Goal: Transaction & Acquisition: Purchase product/service

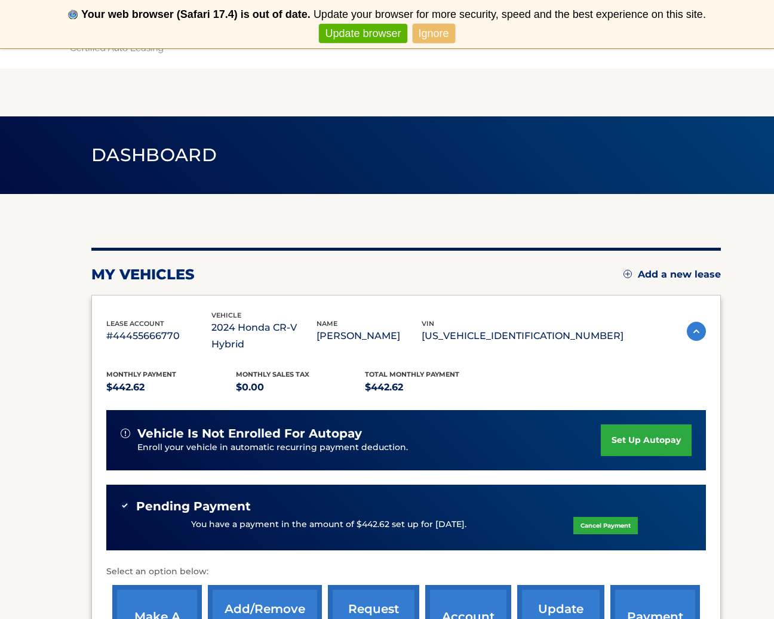
click at [555, 259] on div "my vehicles Add a new lease lease account #44455666770 vehicle 2024 Honda CR-V …" at bounding box center [406, 466] width 630 height 437
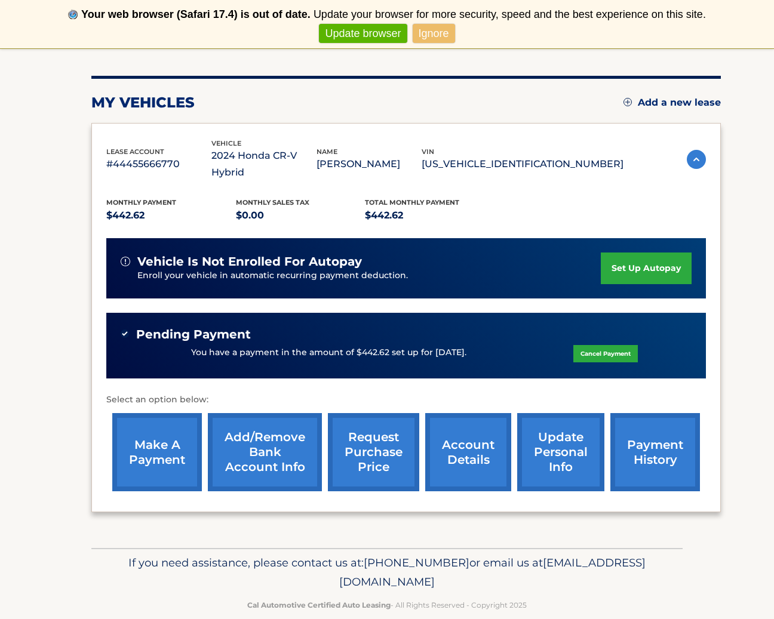
scroll to position [171, 0]
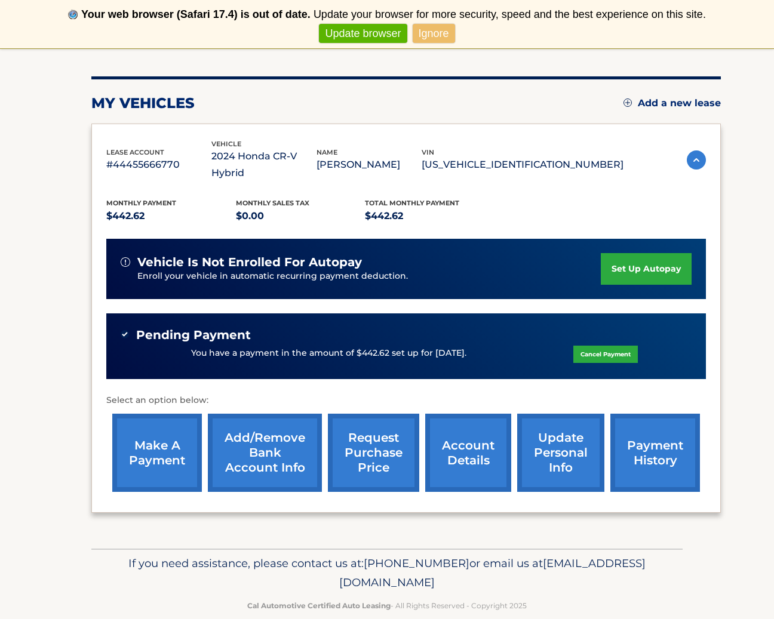
click at [158, 425] on link "make a payment" at bounding box center [157, 453] width 90 height 78
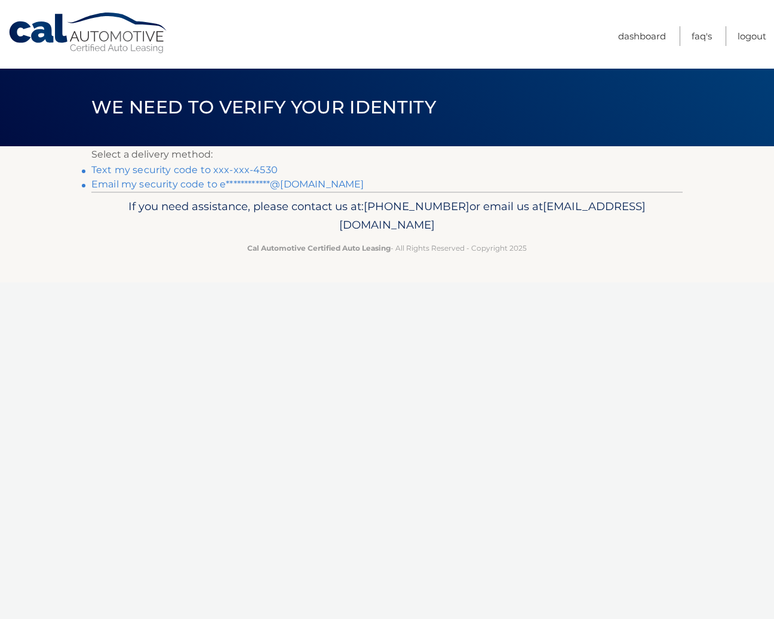
click at [185, 169] on link "Text my security code to xxx-xxx-4530" at bounding box center [184, 169] width 186 height 11
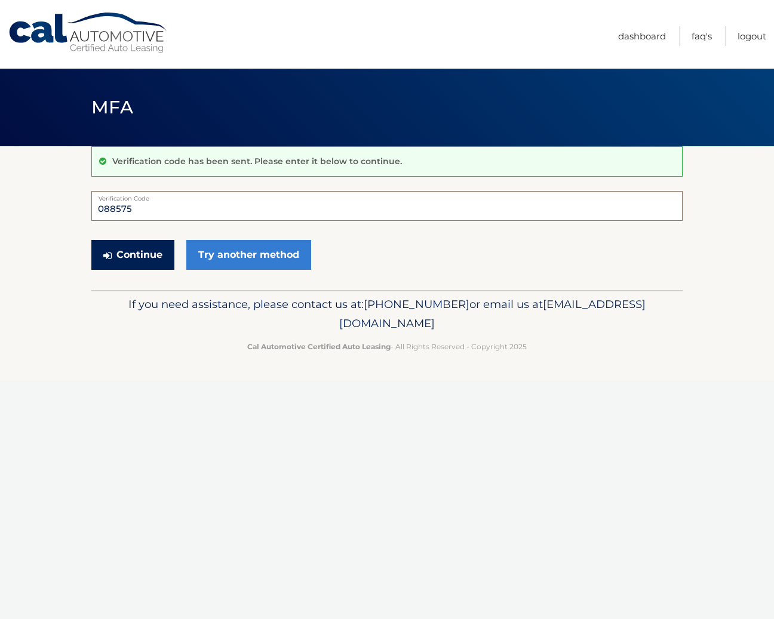
type input "088575"
click at [115, 257] on button "Continue" at bounding box center [132, 255] width 83 height 30
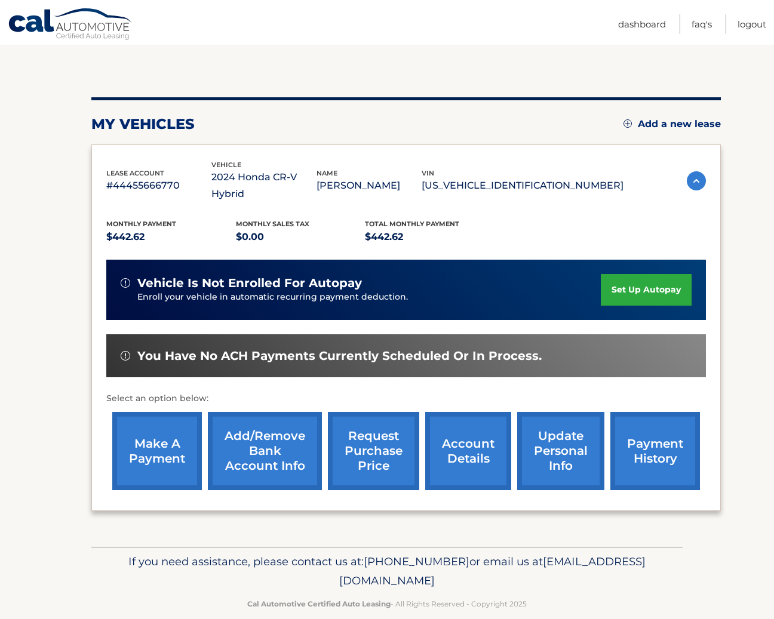
scroll to position [102, 0]
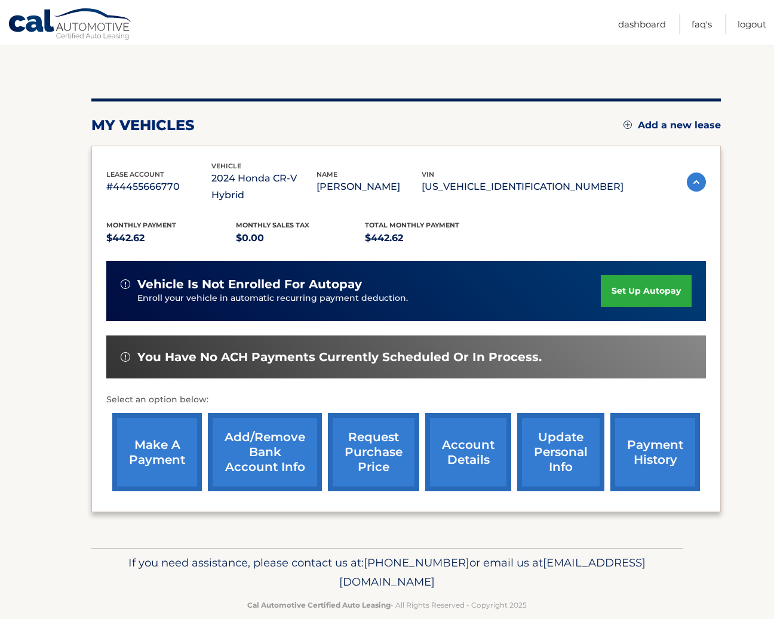
click at [170, 450] on link "make a payment" at bounding box center [157, 452] width 90 height 78
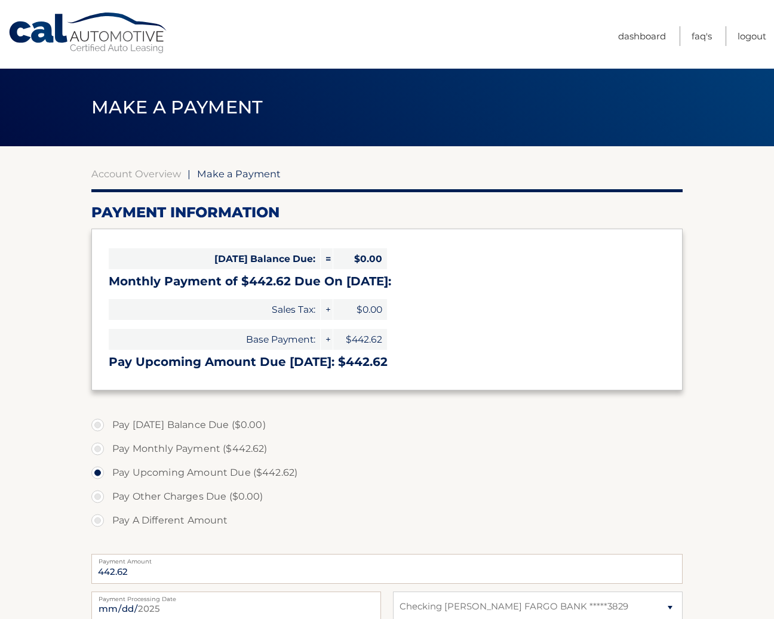
select select "ODgzZTFmNzYtMDg3OS00OTE3LTlkNzQtMDEwNzRjNDBiZTVh"
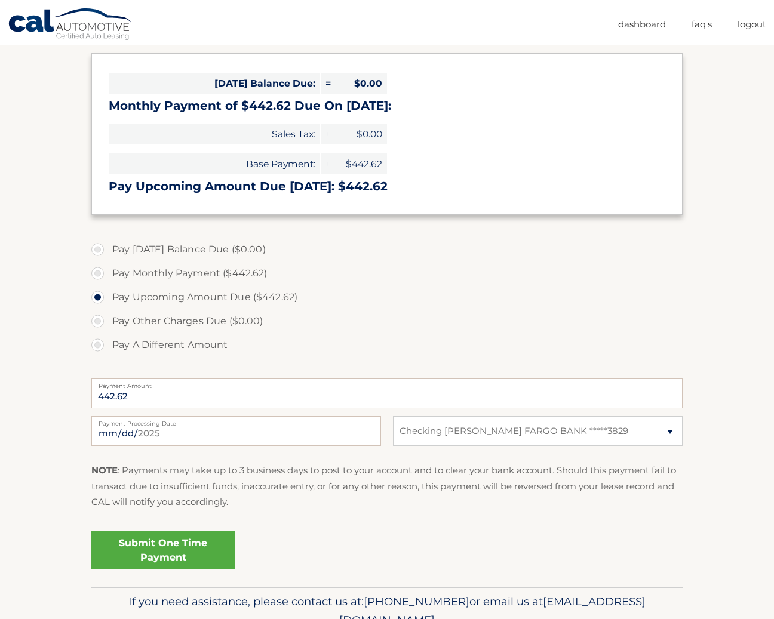
scroll to position [206, 0]
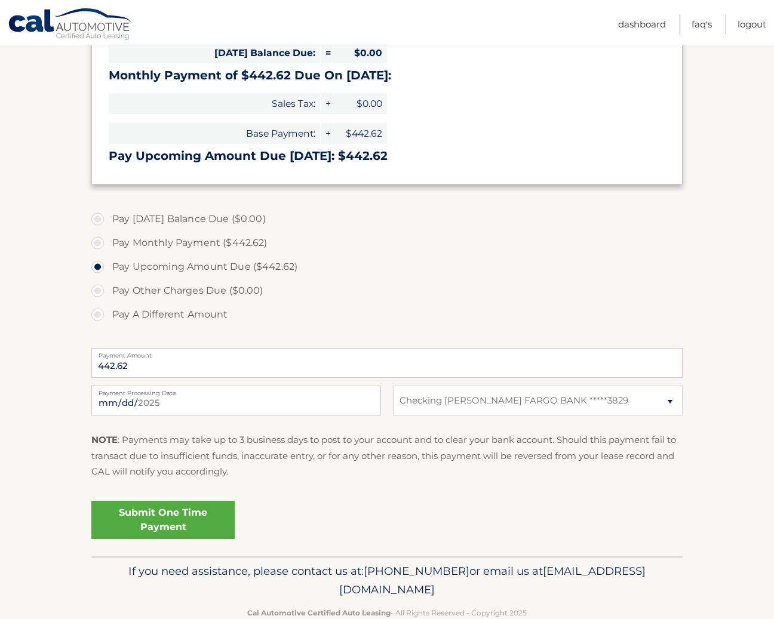
click at [223, 515] on link "Submit One Time Payment" at bounding box center [162, 520] width 143 height 38
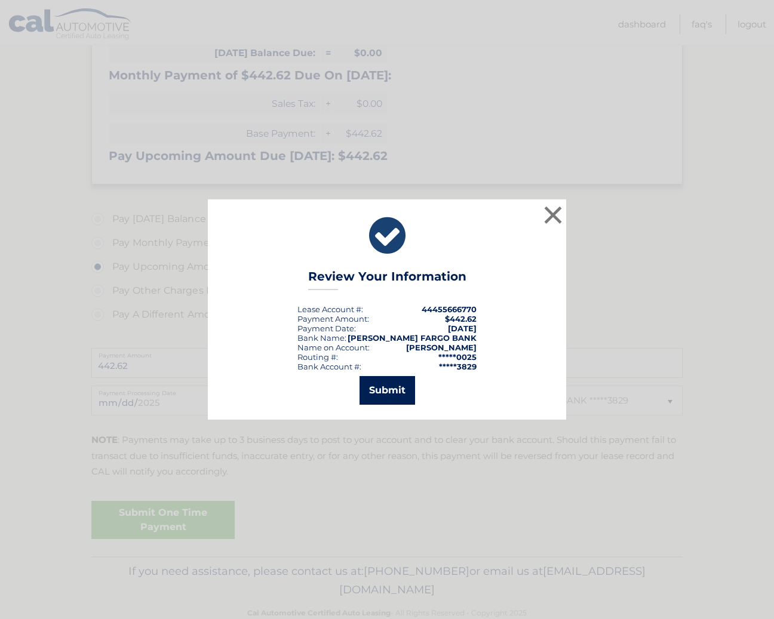
click at [390, 387] on button "Submit" at bounding box center [388, 390] width 56 height 29
